Goal: Task Accomplishment & Management: Use online tool/utility

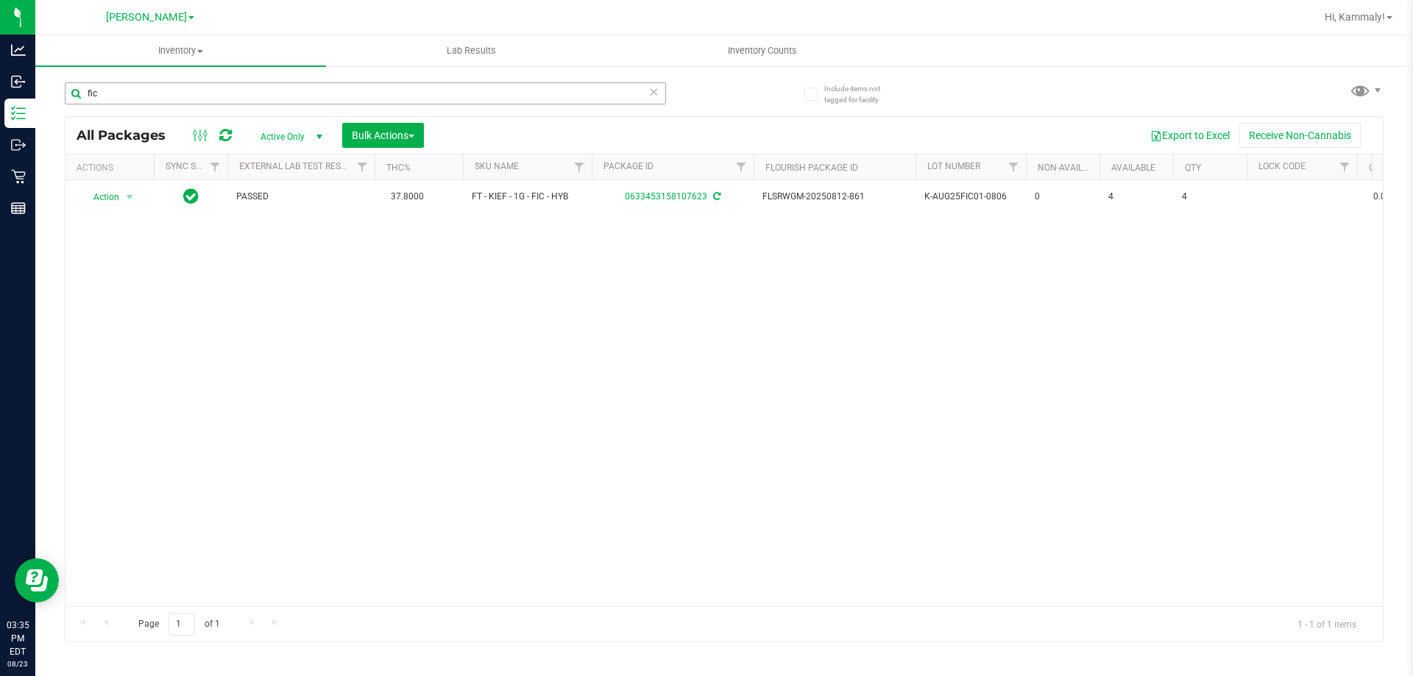
click at [196, 102] on input "fic" at bounding box center [365, 93] width 601 height 22
type input "d"
click at [373, 90] on input "srh" at bounding box center [365, 93] width 601 height 22
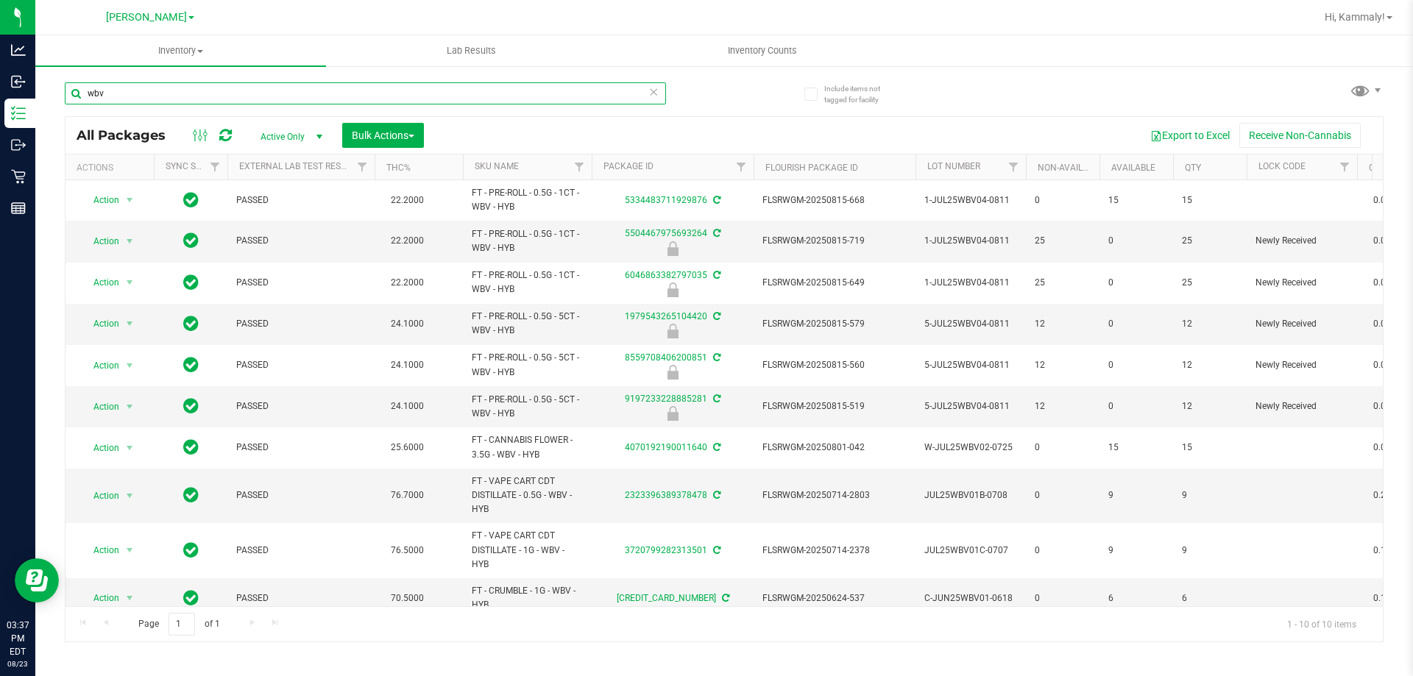
click at [471, 96] on input "wbv" at bounding box center [365, 93] width 601 height 22
type input "8559708406200851"
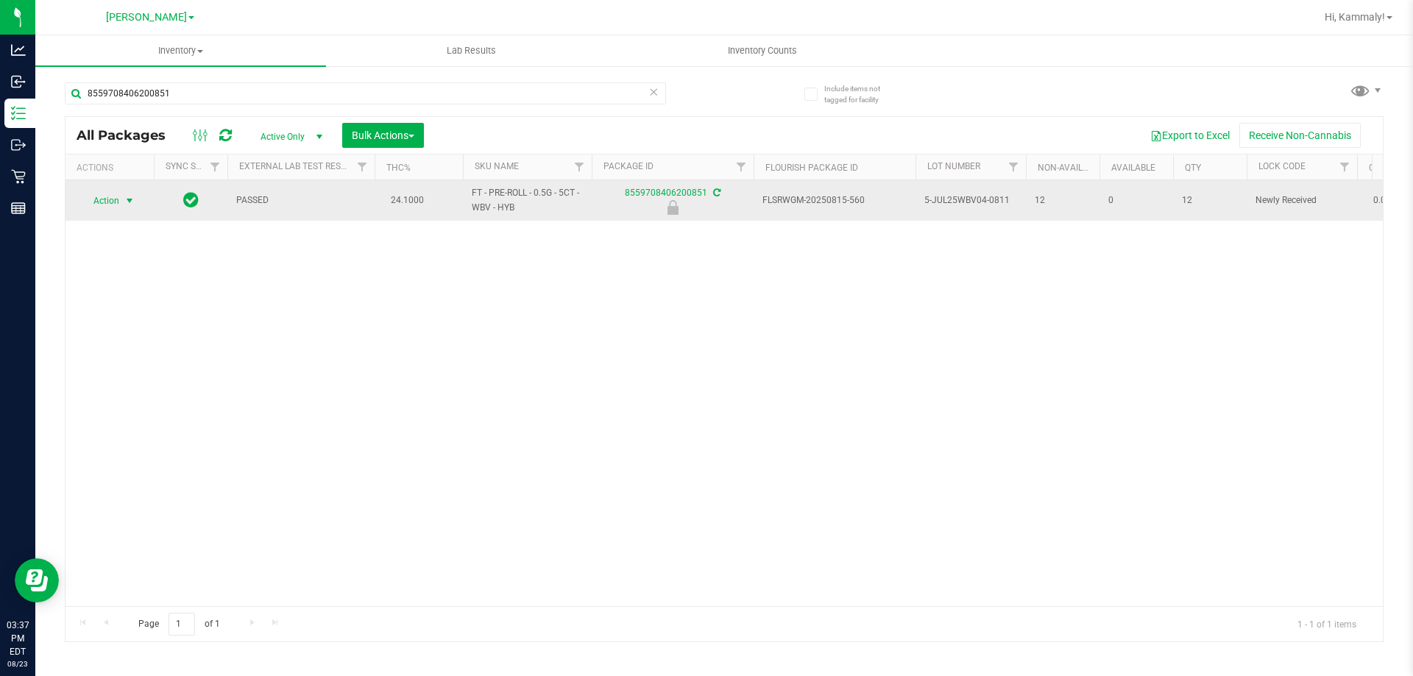
click at [116, 202] on span "Action" at bounding box center [100, 201] width 40 height 21
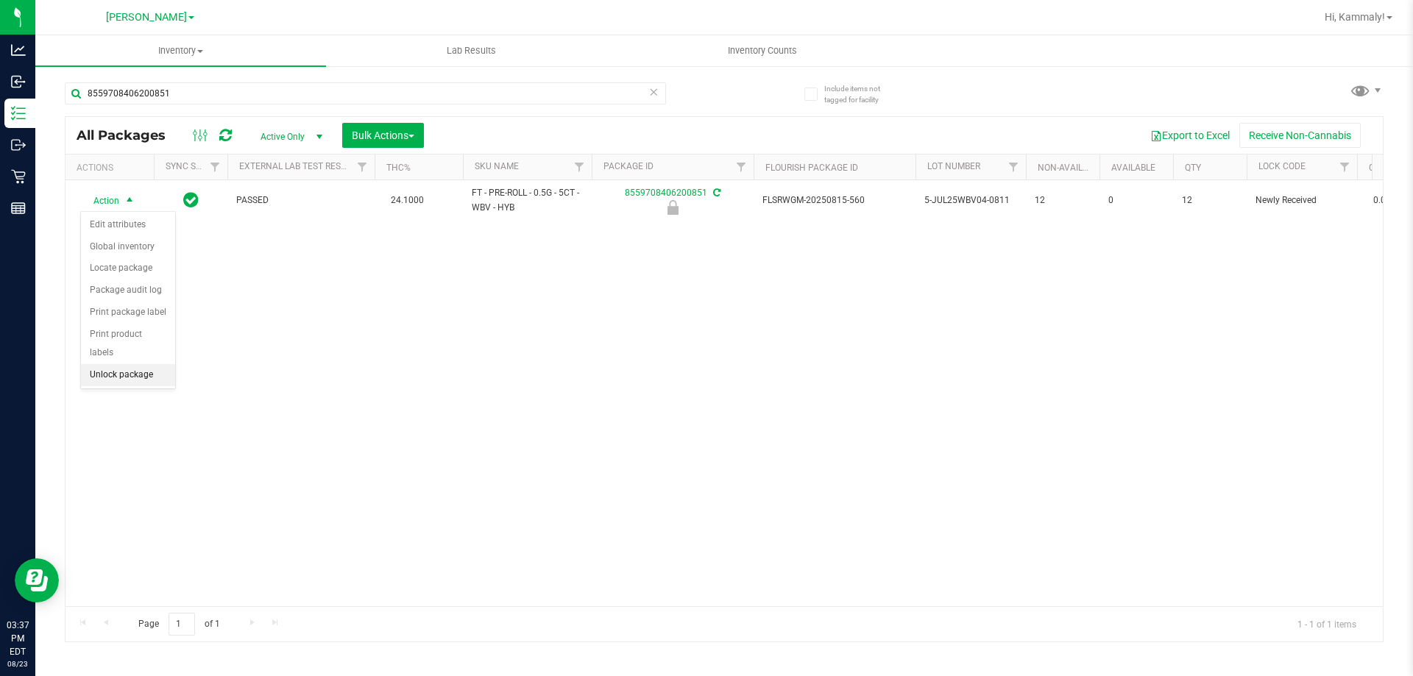
click at [139, 364] on li "Unlock package" at bounding box center [128, 375] width 94 height 22
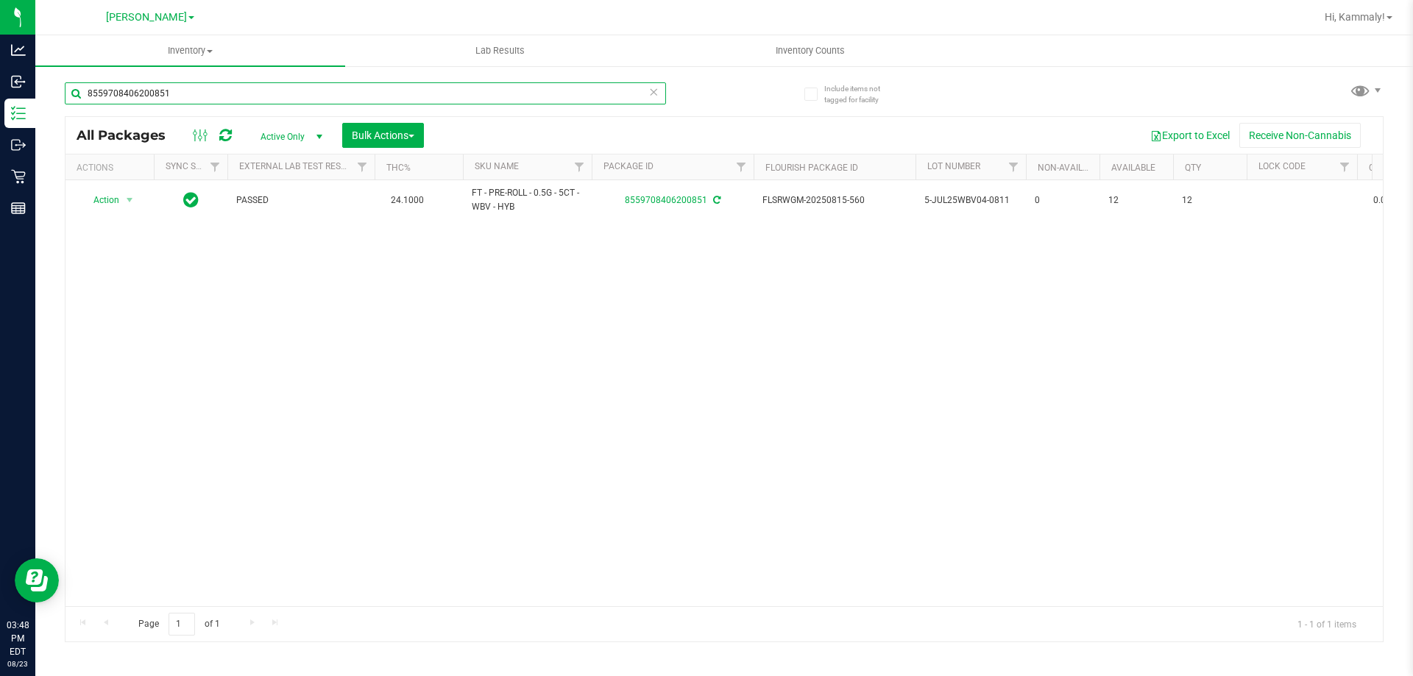
click at [517, 91] on input "8559708406200851" at bounding box center [365, 93] width 601 height 22
type input "30245"
click at [113, 193] on span "Action" at bounding box center [100, 201] width 40 height 21
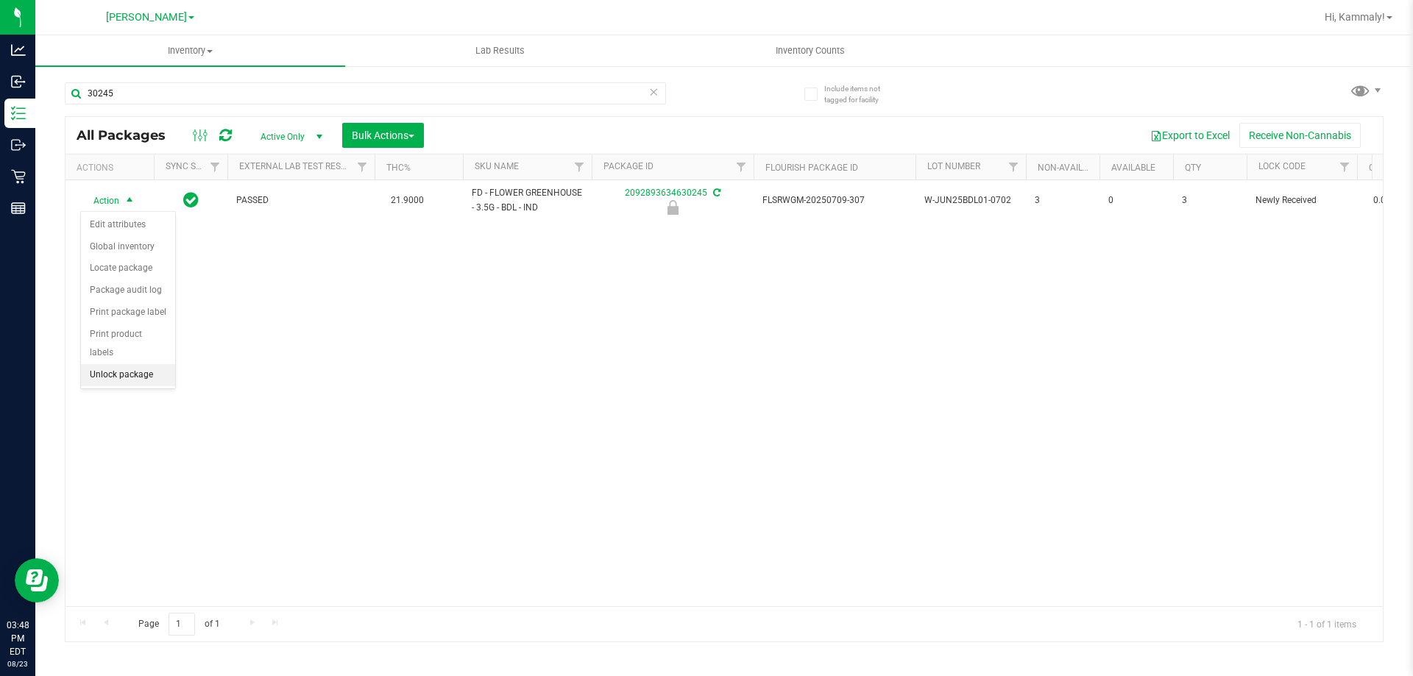
click at [118, 364] on li "Unlock package" at bounding box center [128, 375] width 94 height 22
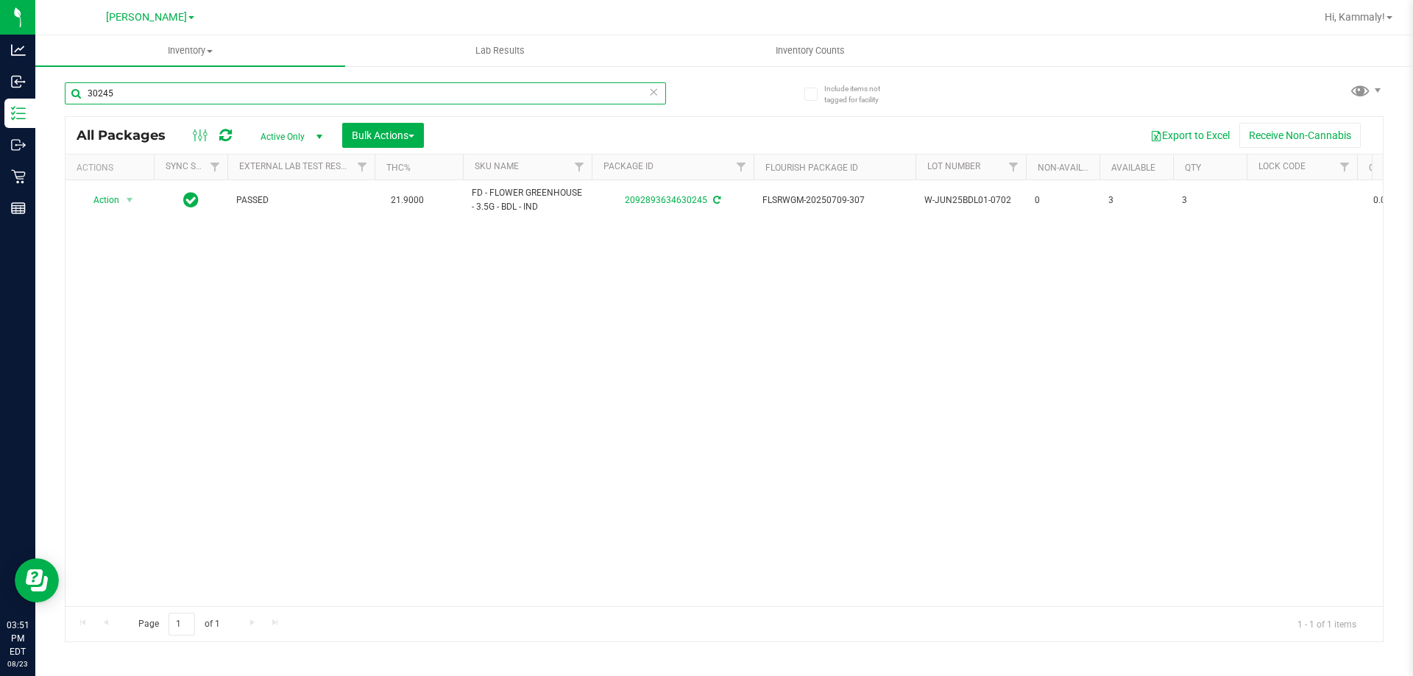
click at [537, 91] on input "30245" at bounding box center [365, 93] width 601 height 22
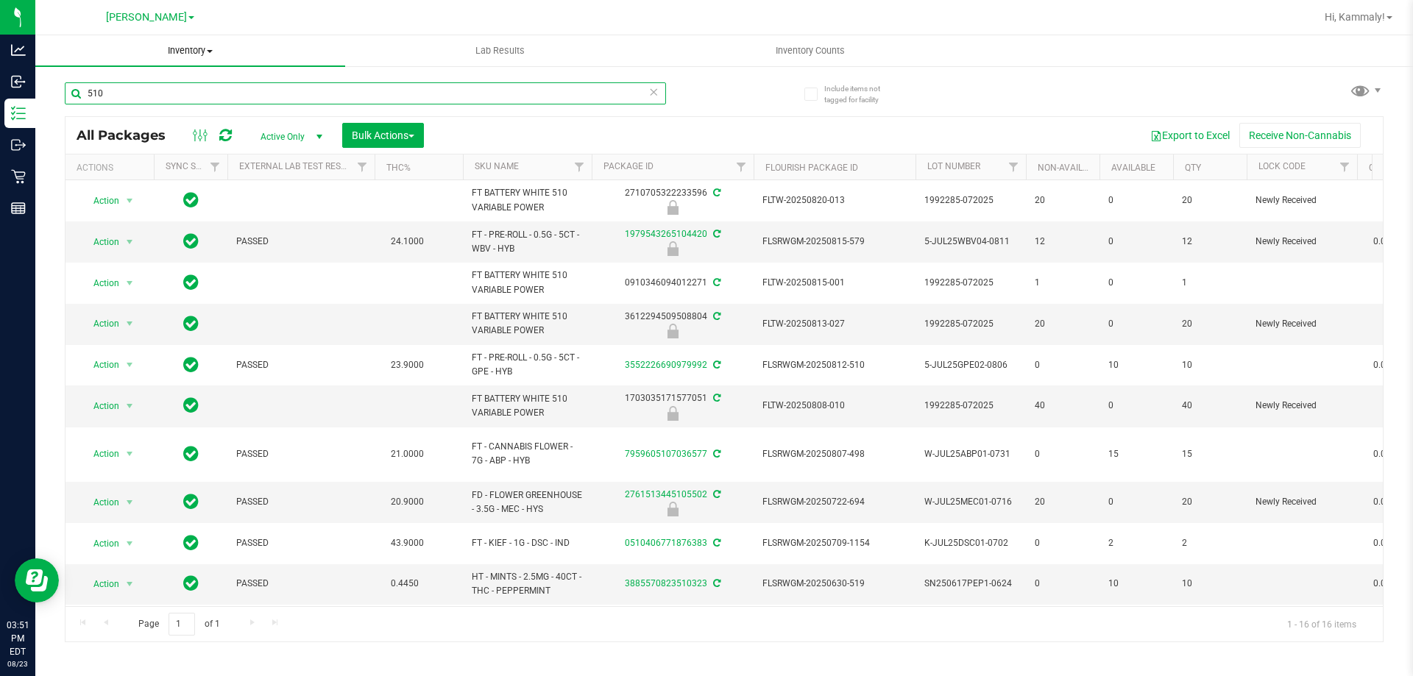
type input "510"
